Goal: Task Accomplishment & Management: Use online tool/utility

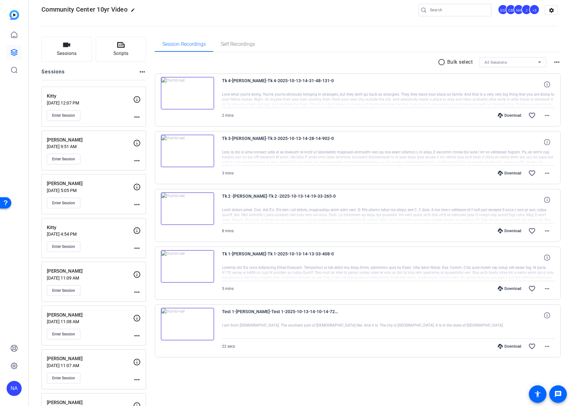
scroll to position [10, 0]
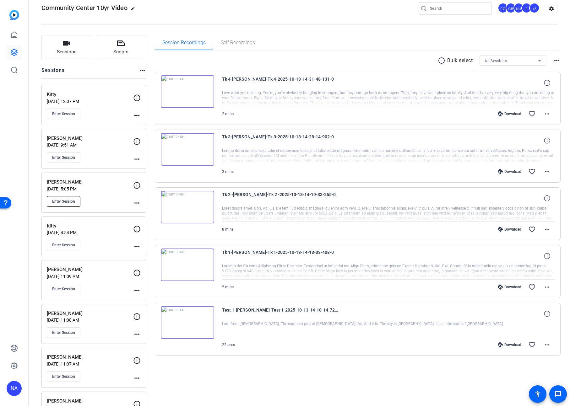
click at [73, 201] on span "Enter Session" at bounding box center [63, 201] width 23 height 5
click at [63, 199] on span "Enter Session" at bounding box center [63, 201] width 23 height 5
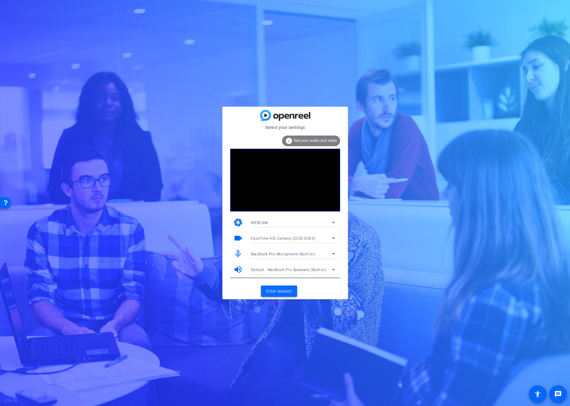
click at [269, 288] on span "Enter session" at bounding box center [279, 291] width 26 height 7
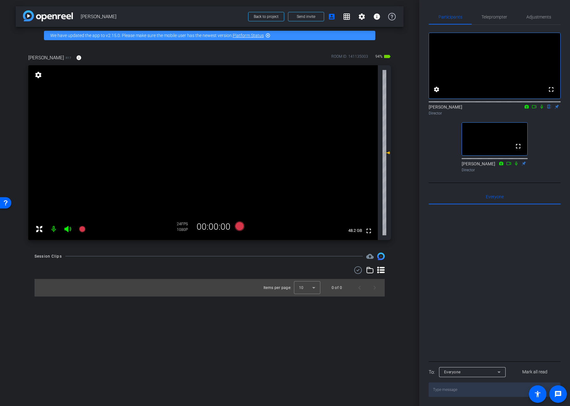
click at [543, 109] on icon at bounding box center [541, 107] width 5 height 4
click at [526, 108] on icon at bounding box center [527, 106] width 4 height 3
click at [533, 116] on div at bounding box center [285, 203] width 570 height 406
click at [535, 108] on icon at bounding box center [534, 106] width 4 height 3
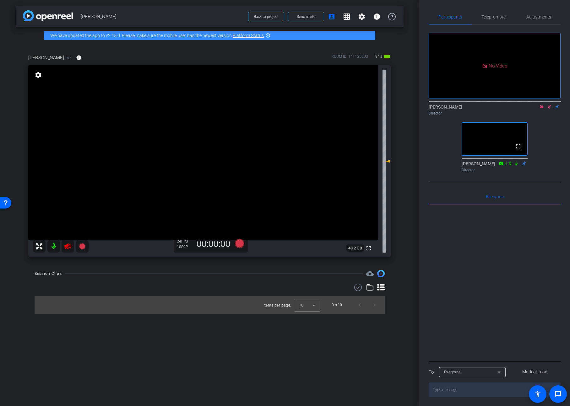
click at [549, 109] on icon at bounding box center [549, 107] width 3 height 4
click at [549, 109] on icon at bounding box center [549, 107] width 5 height 4
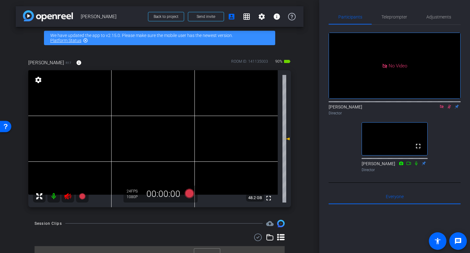
click at [449, 109] on icon at bounding box center [449, 107] width 5 height 4
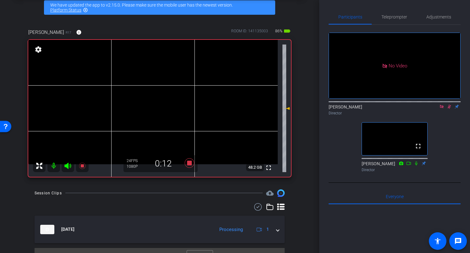
scroll to position [43, 0]
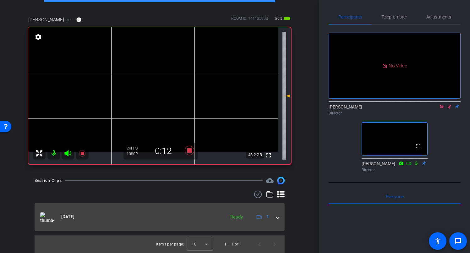
click at [278, 218] on span at bounding box center [277, 217] width 3 height 7
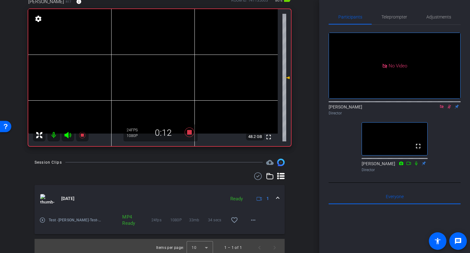
scroll to position [65, 0]
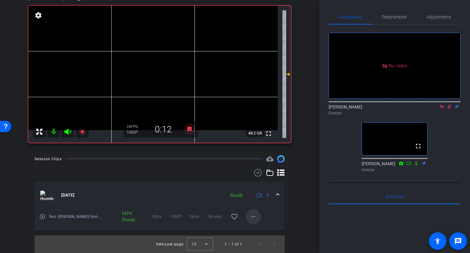
click at [254, 216] on mat-icon "more_horiz" at bounding box center [253, 217] width 8 height 8
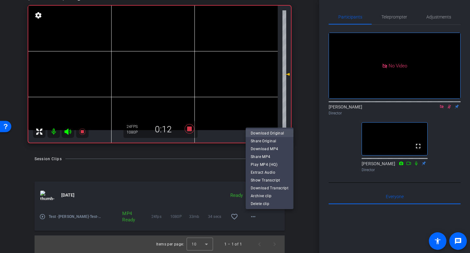
click at [277, 131] on span "Download Original" at bounding box center [270, 134] width 38 height 8
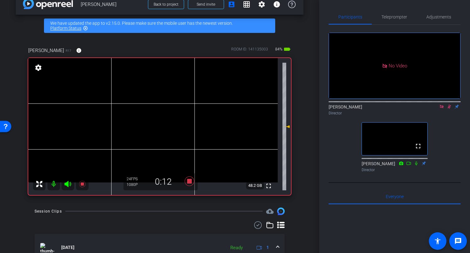
scroll to position [7, 0]
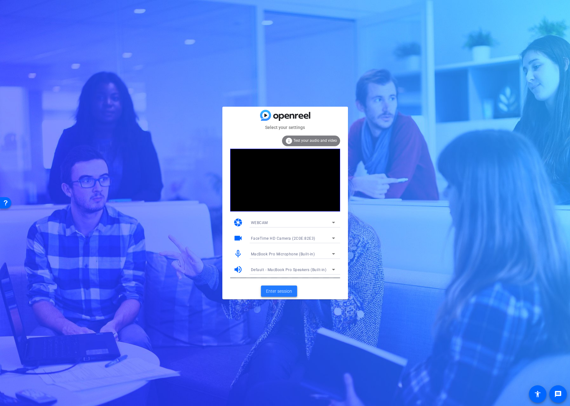
click at [272, 293] on span "Enter session" at bounding box center [279, 291] width 26 height 7
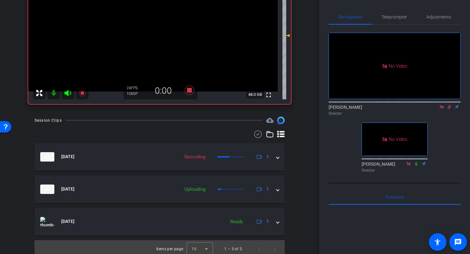
scroll to position [104, 0]
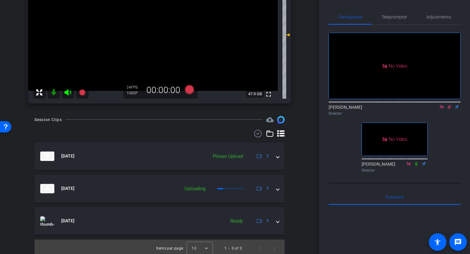
click at [449, 116] on div "[PERSON_NAME] Director" at bounding box center [395, 110] width 132 height 12
click at [449, 109] on icon at bounding box center [449, 107] width 5 height 4
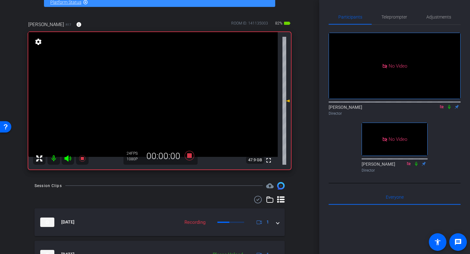
scroll to position [41, 0]
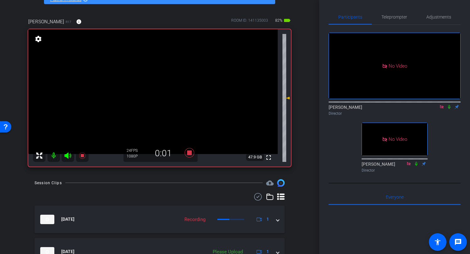
click at [448, 109] on icon at bounding box center [449, 107] width 5 height 4
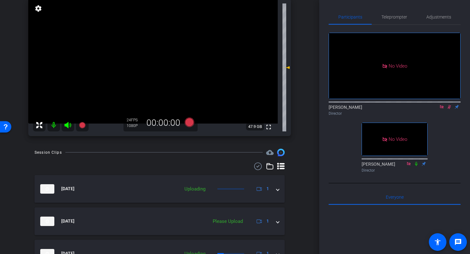
scroll to position [70, 0]
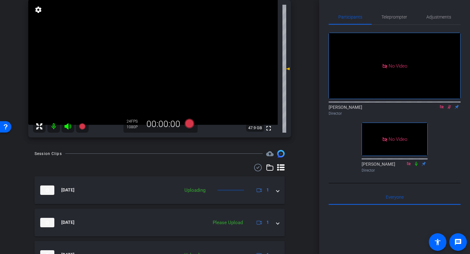
click at [448, 109] on icon at bounding box center [449, 107] width 3 height 4
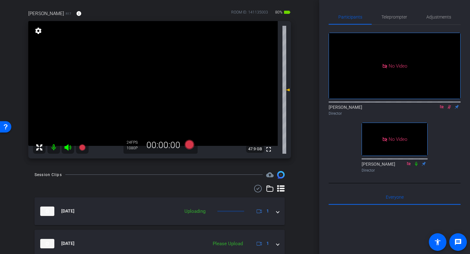
scroll to position [48, 0]
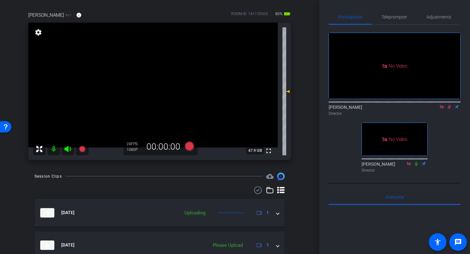
click at [449, 109] on icon at bounding box center [449, 107] width 3 height 4
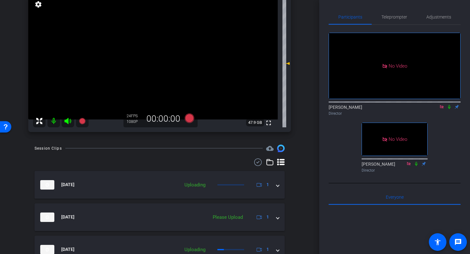
scroll to position [77, 0]
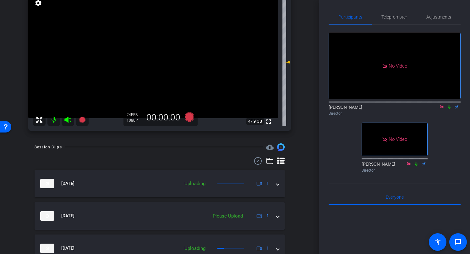
click at [449, 109] on icon at bounding box center [449, 107] width 5 height 4
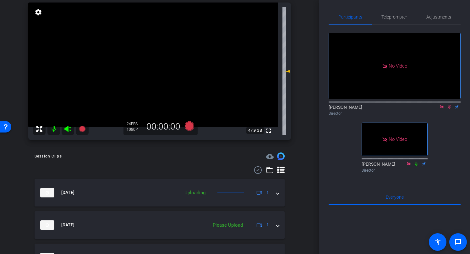
scroll to position [68, 0]
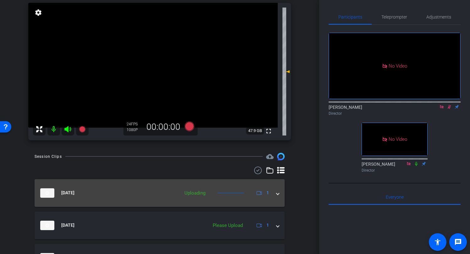
click at [278, 193] on span at bounding box center [277, 192] width 3 height 7
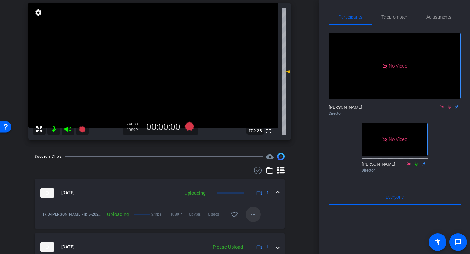
click at [251, 217] on mat-icon "more_horiz" at bounding box center [253, 214] width 8 height 8
click at [255, 229] on span "Cancel Upload" at bounding box center [264, 228] width 26 height 8
click at [278, 193] on span at bounding box center [277, 192] width 3 height 7
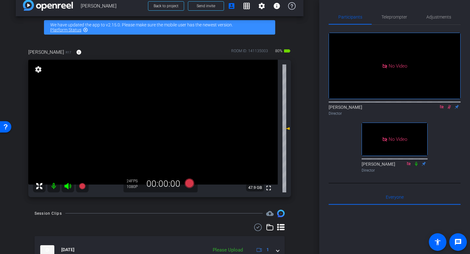
scroll to position [10, 0]
click at [449, 116] on div "[PERSON_NAME] Director" at bounding box center [395, 110] width 132 height 12
click at [449, 109] on icon at bounding box center [449, 107] width 3 height 4
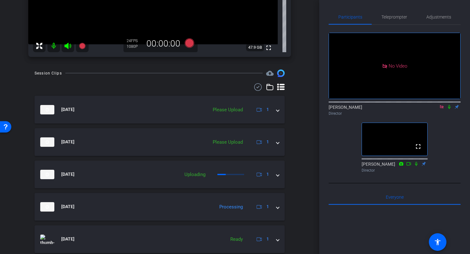
scroll to position [172, 0]
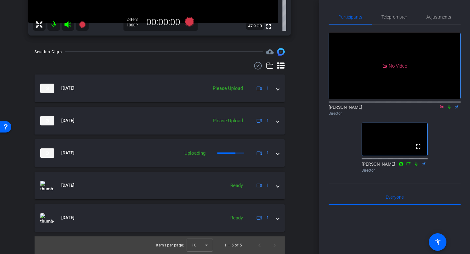
click at [449, 110] on mat-icon at bounding box center [449, 107] width 8 height 6
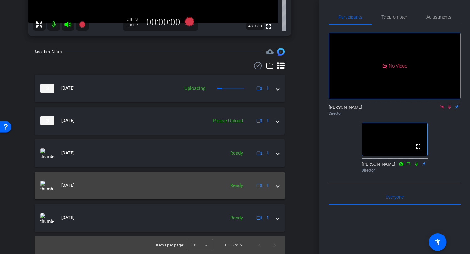
click at [277, 187] on span at bounding box center [277, 185] width 3 height 7
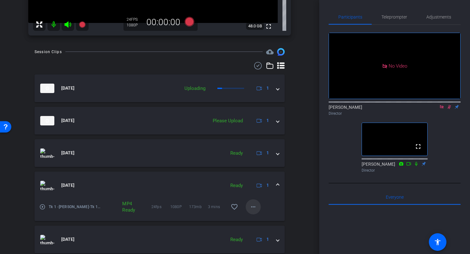
click at [251, 205] on mat-icon "more_horiz" at bounding box center [253, 207] width 8 height 8
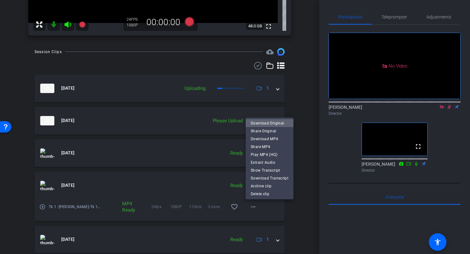
click at [279, 124] on span "Download Original" at bounding box center [270, 123] width 38 height 8
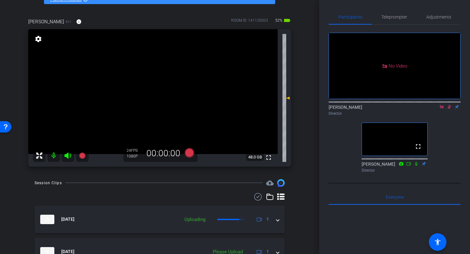
scroll to position [41, 0]
click at [449, 109] on icon at bounding box center [449, 107] width 5 height 4
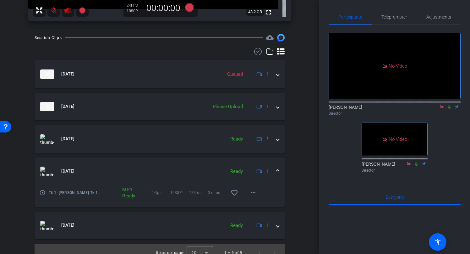
scroll to position [181, 0]
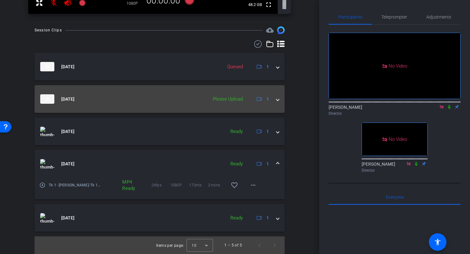
click at [278, 101] on span at bounding box center [277, 99] width 3 height 7
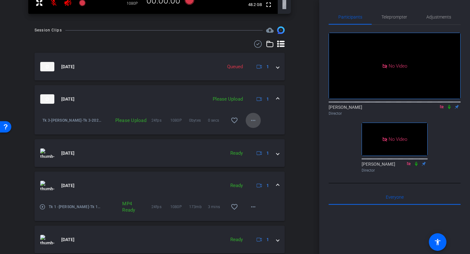
click at [252, 120] on mat-icon "more_horiz" at bounding box center [253, 121] width 8 height 8
click at [259, 131] on span "Upload" at bounding box center [263, 134] width 25 height 8
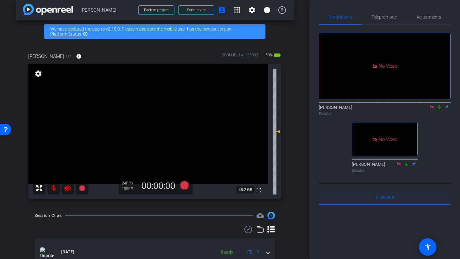
scroll to position [0, 0]
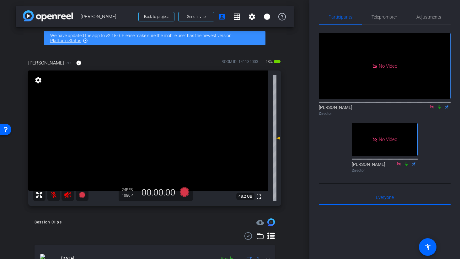
click at [438, 109] on icon at bounding box center [439, 107] width 5 height 4
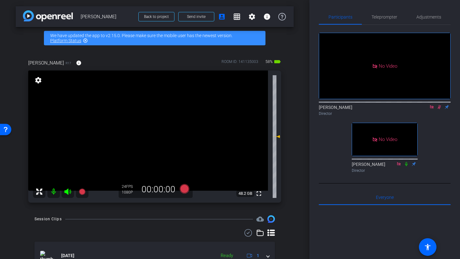
click at [302, 124] on div "arrow_back [PERSON_NAME] Back to project Send invite account_box grid_on settin…" at bounding box center [155, 129] width 310 height 259
